Goal: Transaction & Acquisition: Purchase product/service

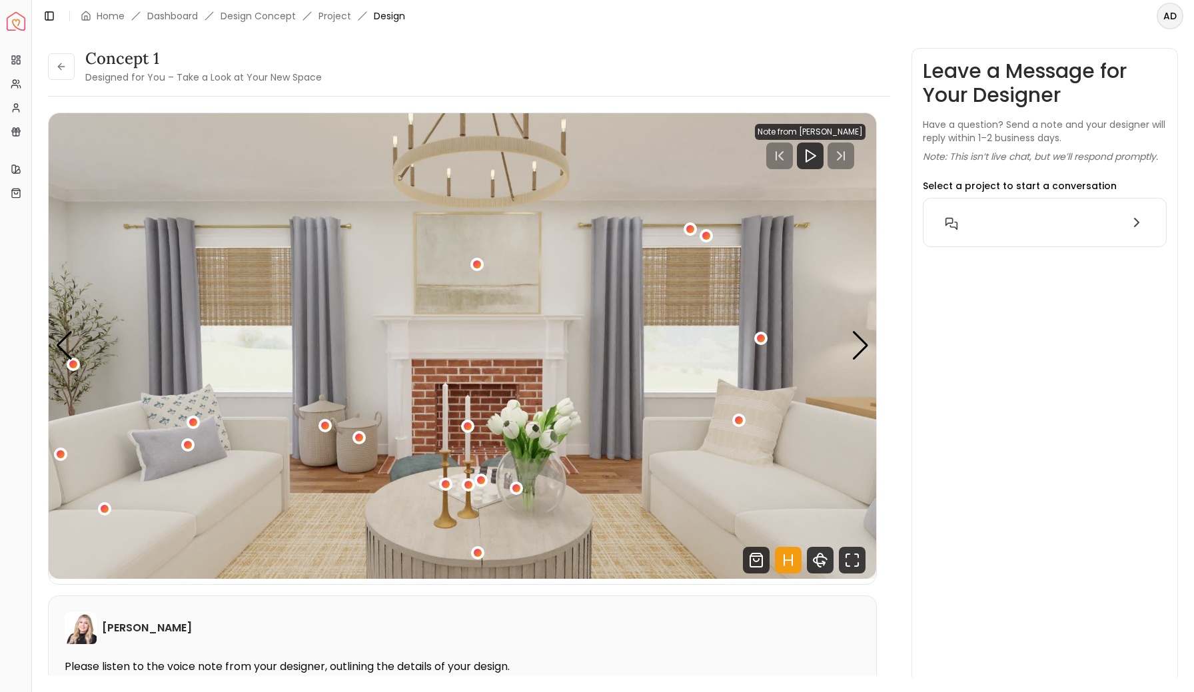
click at [15, 25] on img "Spacejoy" at bounding box center [16, 21] width 19 height 19
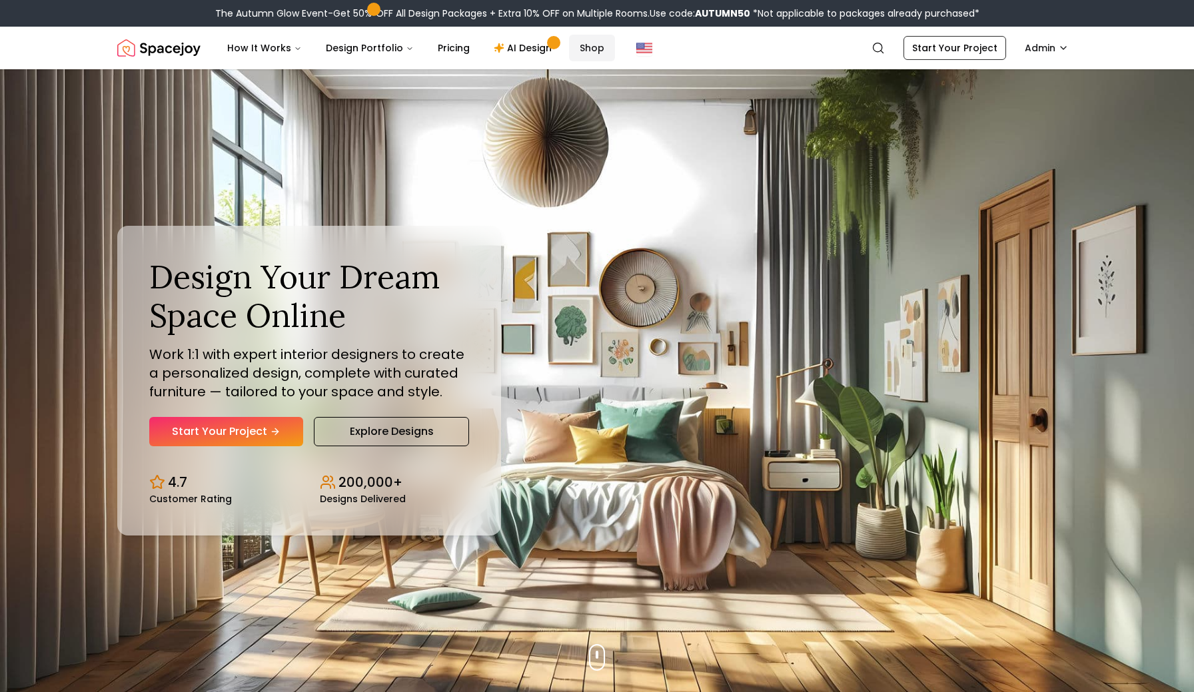
click at [582, 44] on link "Shop" at bounding box center [592, 48] width 46 height 27
